Goal: Find contact information: Obtain details needed to contact an individual or organization

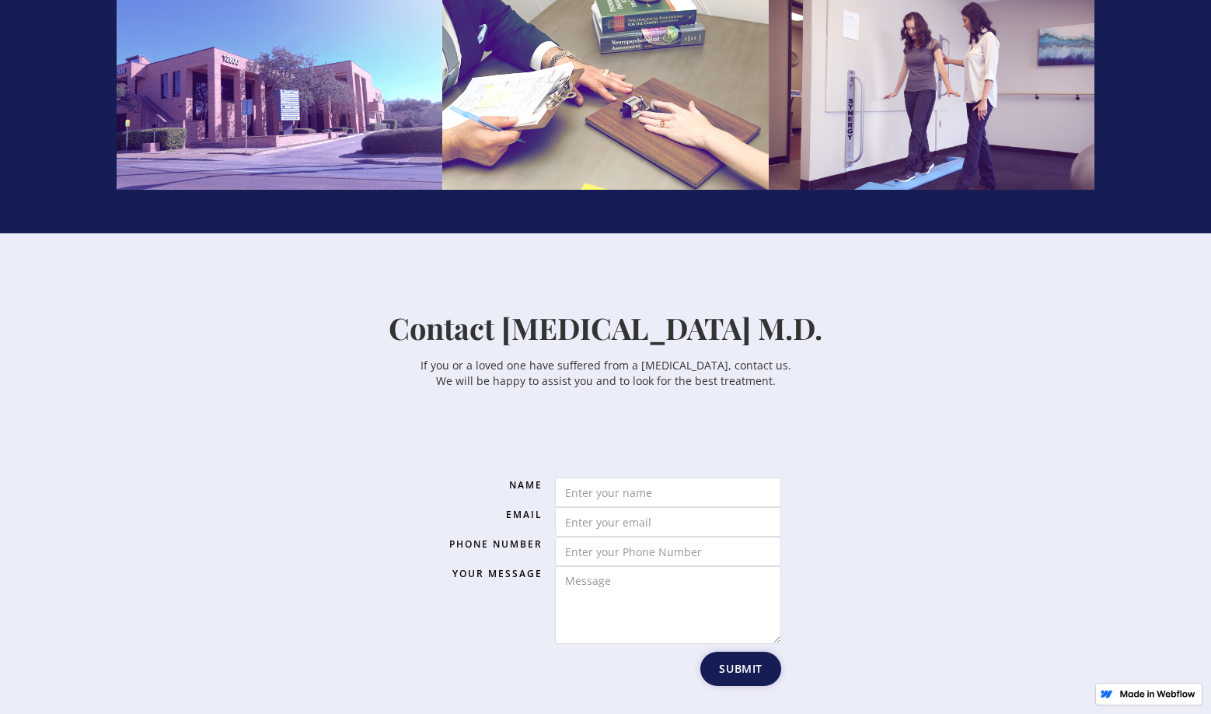
scroll to position [2799, 0]
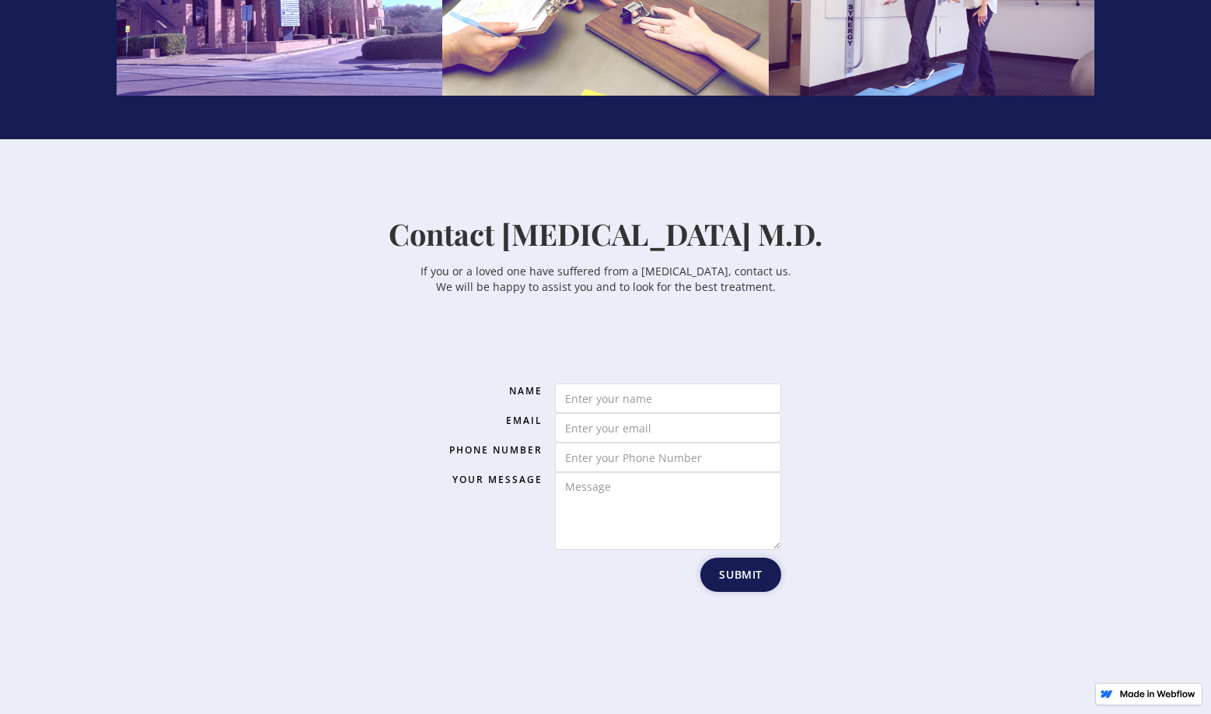
click at [905, 372] on div "Name Email Phone Number Your Message Submit Thank You! Your submission has been…" at bounding box center [605, 493] width 886 height 382
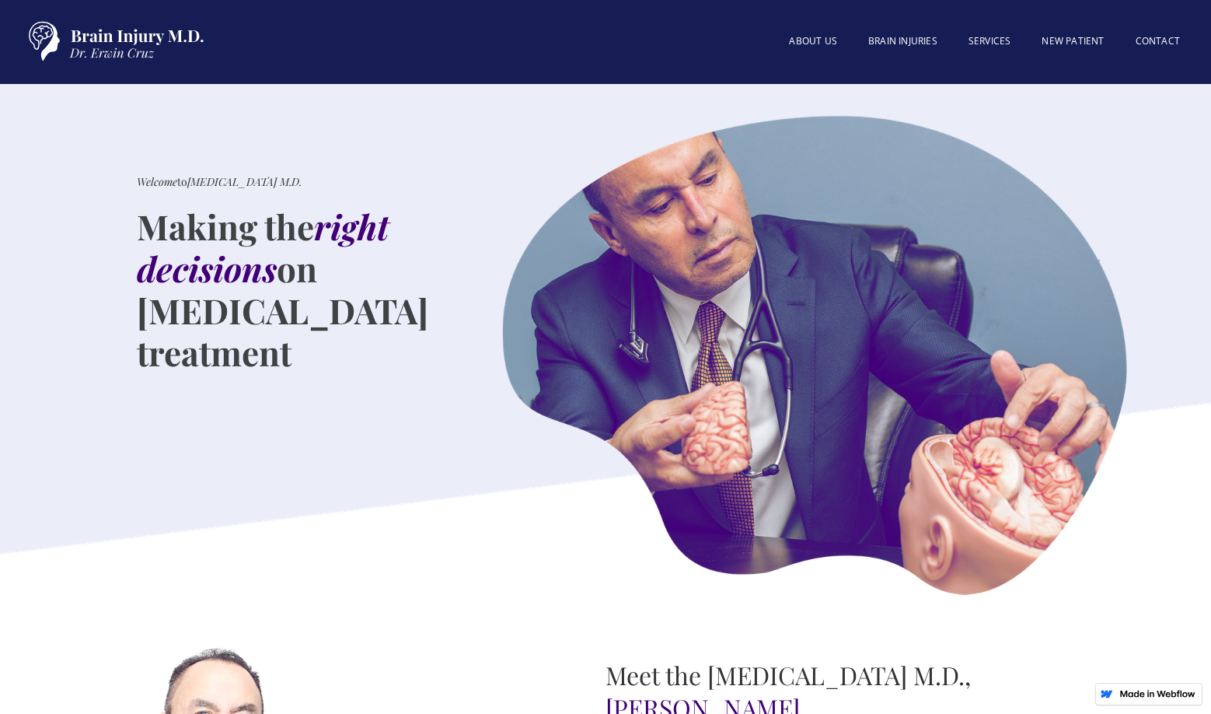
scroll to position [0, 0]
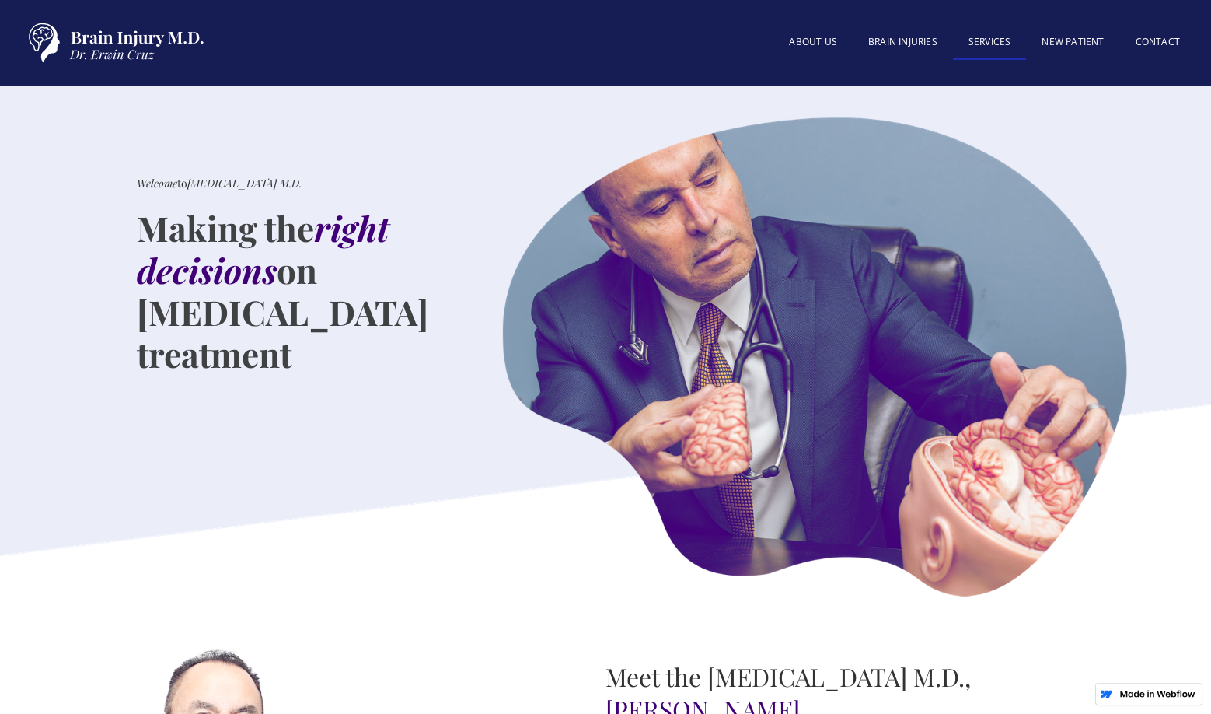
click at [995, 37] on link "SERVICES" at bounding box center [990, 42] width 74 height 33
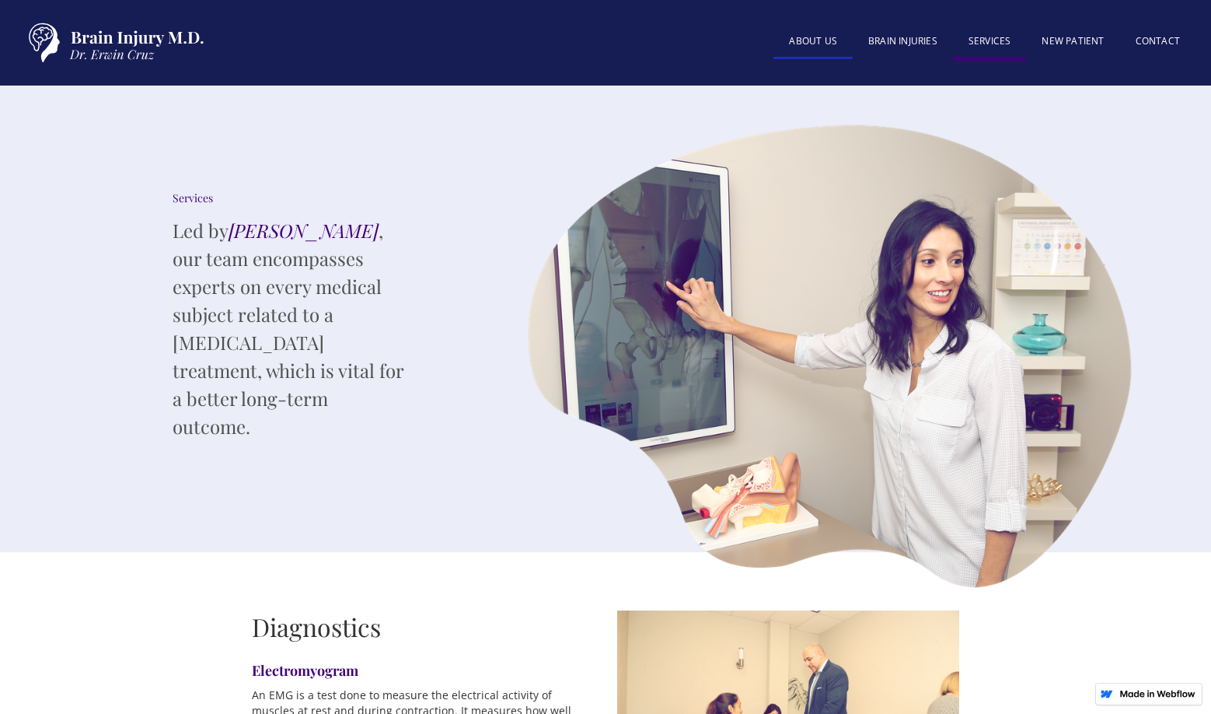
click at [796, 35] on link "About US" at bounding box center [813, 42] width 79 height 33
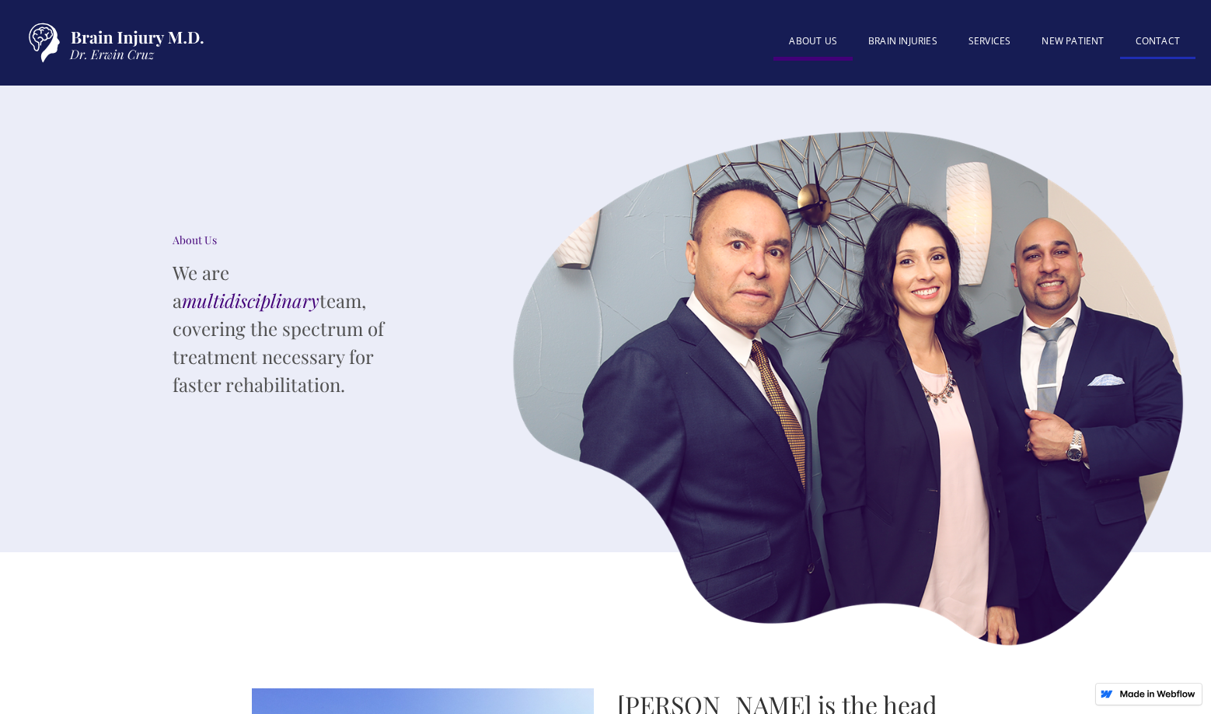
click at [1162, 45] on link "Contact" at bounding box center [1157, 42] width 75 height 33
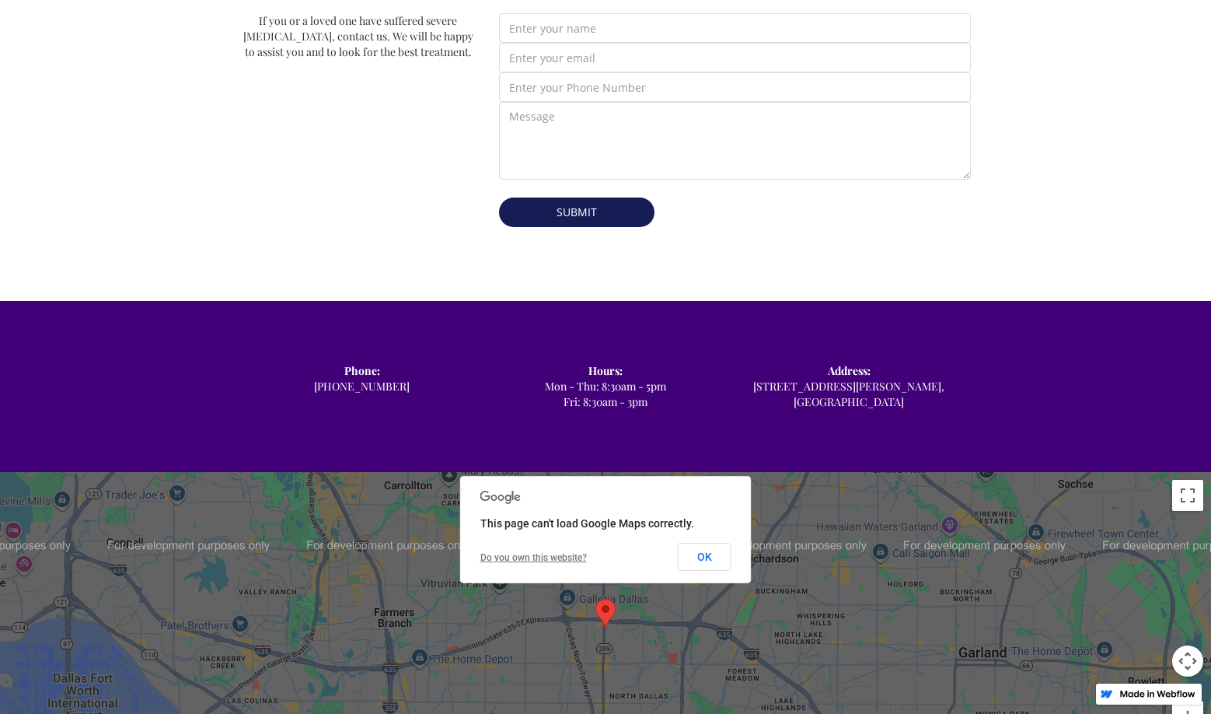
scroll to position [700, 0]
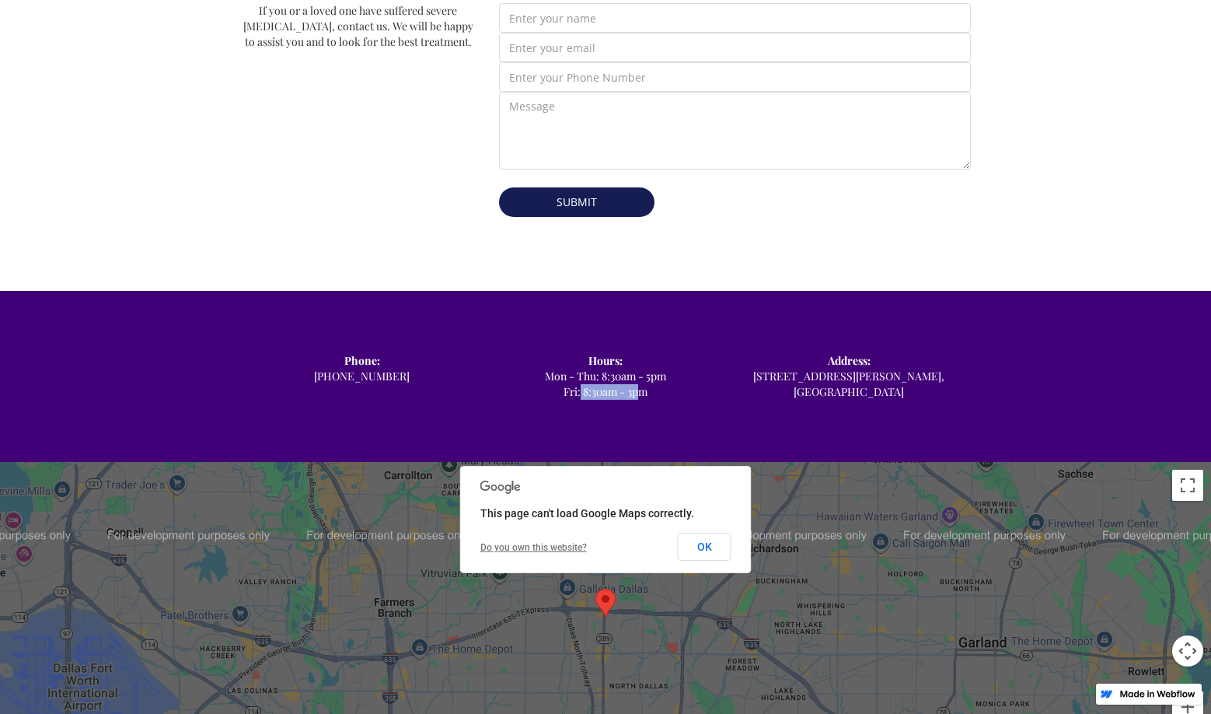
drag, startPoint x: 580, startPoint y: 369, endPoint x: 640, endPoint y: 369, distance: 59.9
click at [640, 369] on div "Hours: ‍ Mon - Thu: 8:30am - 5pm Fri: 8:30am - 3pm" at bounding box center [605, 376] width 243 height 47
drag, startPoint x: 601, startPoint y: 350, endPoint x: 671, endPoint y: 350, distance: 70.0
click at [671, 353] on div "Hours: ‍ Mon - Thu: 8:30am - 5pm Fri: 8:30am - 3pm" at bounding box center [605, 376] width 243 height 47
click at [653, 353] on div "Hours: ‍ Mon - Thu: 8:30am - 5pm Fri: 8:30am - 3pm" at bounding box center [605, 376] width 243 height 47
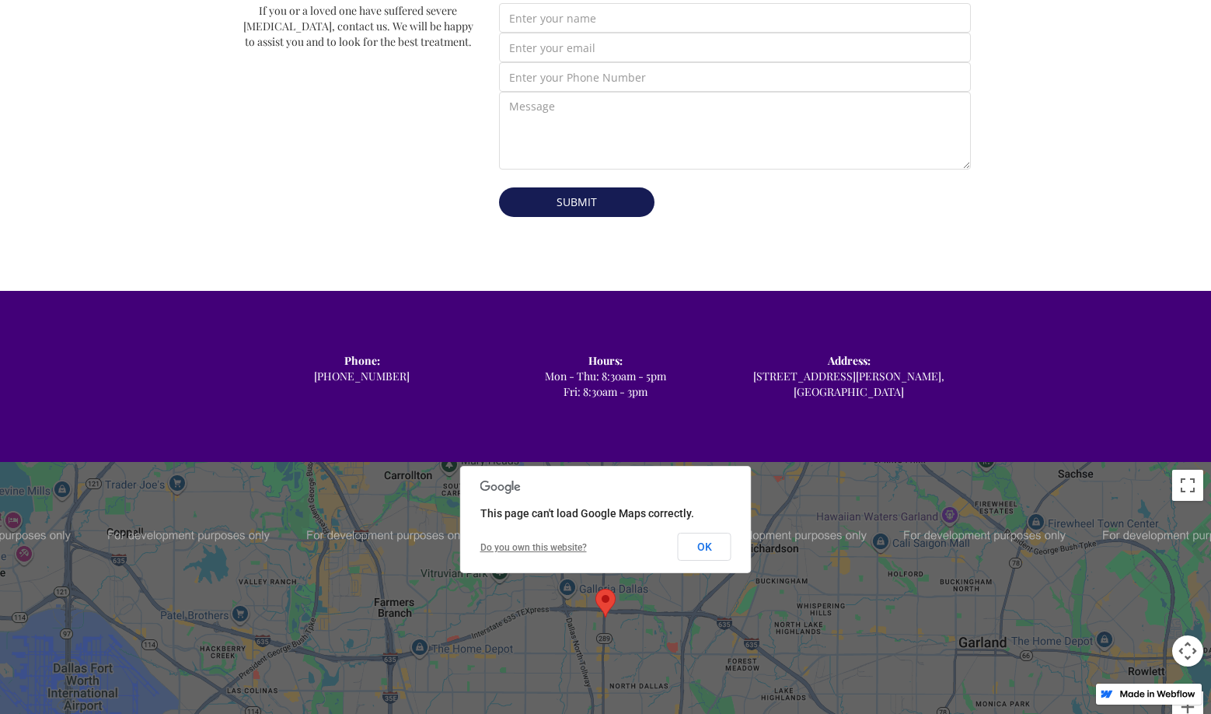
click at [856, 204] on div "Submit Thank you! Your submission has been received! Oops! Something went wrong…" at bounding box center [735, 115] width 472 height 225
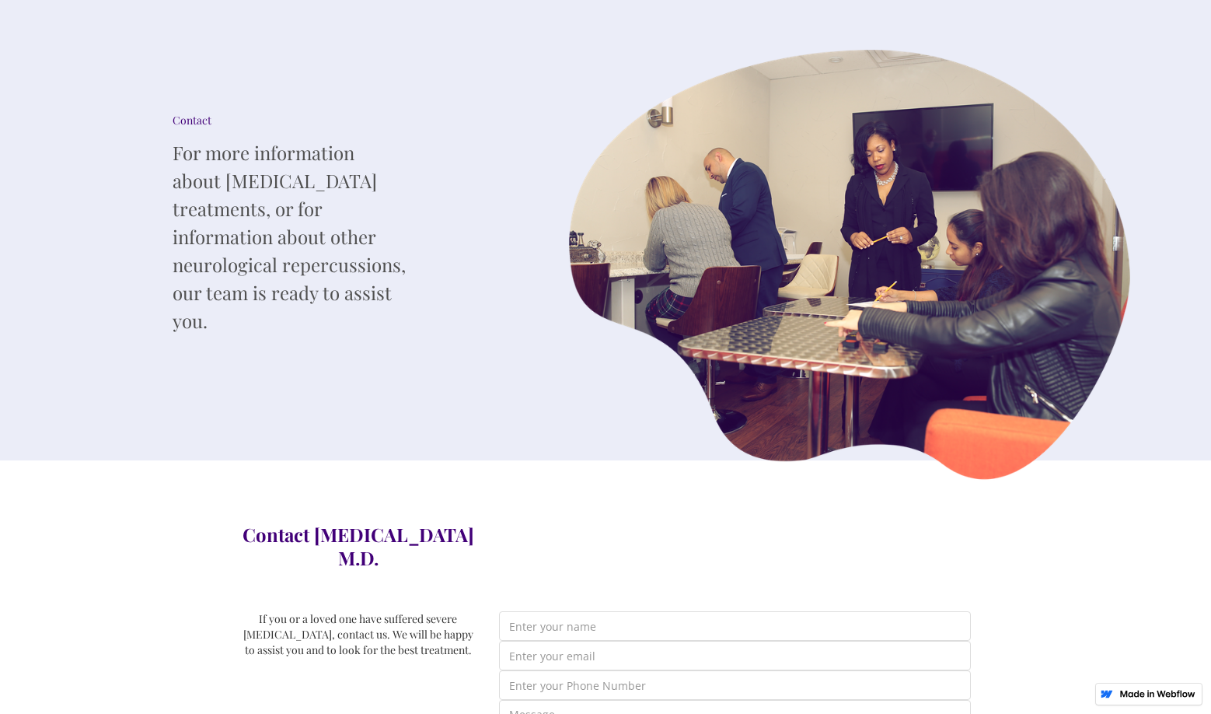
scroll to position [0, 0]
